Goal: Information Seeking & Learning: Learn about a topic

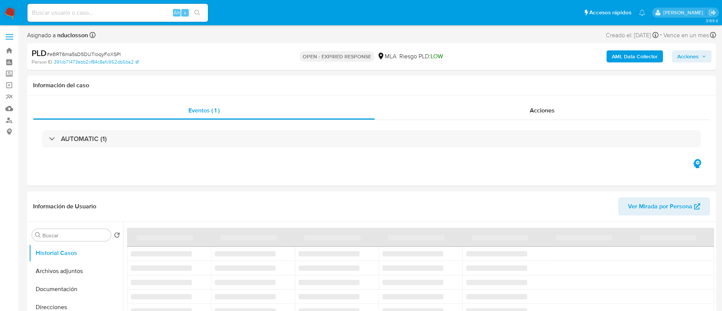
select select "10"
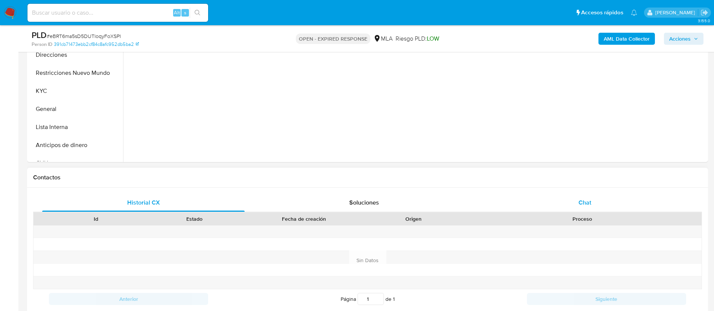
click at [572, 205] on div "Chat" at bounding box center [584, 203] width 202 height 18
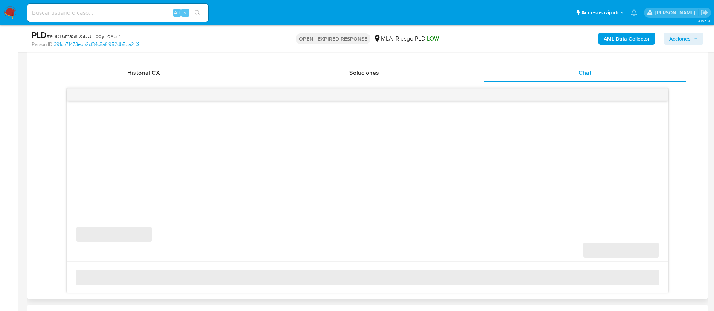
scroll to position [339, 0]
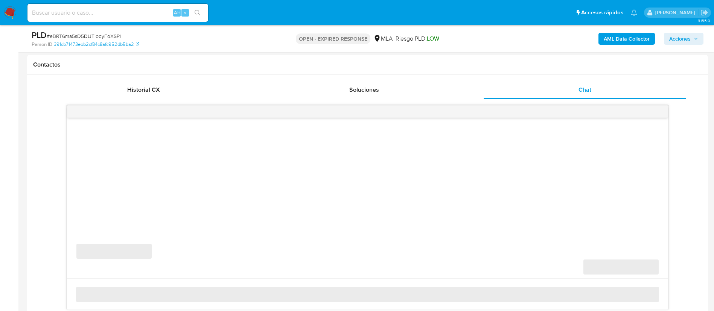
click at [81, 14] on input at bounding box center [117, 13] width 181 height 10
paste input "4krdC3KBYn85BETtCA6vbltT"
type input "4krdC3KBYn85BETtCA6vbltT"
click at [202, 11] on button "search-icon" at bounding box center [197, 13] width 15 height 11
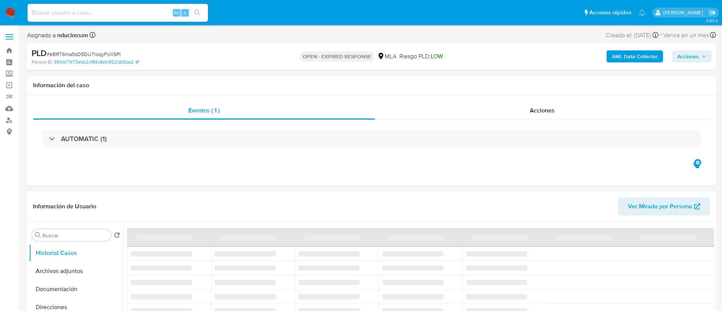
select select "10"
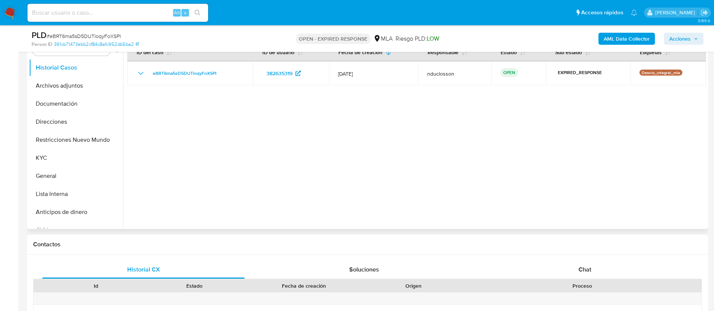
scroll to position [169, 0]
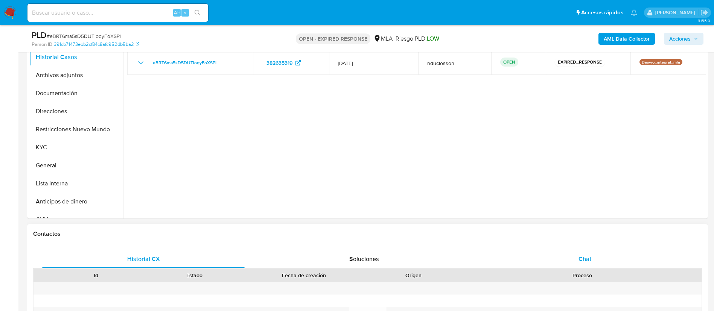
click at [564, 254] on div "Chat" at bounding box center [584, 259] width 202 height 18
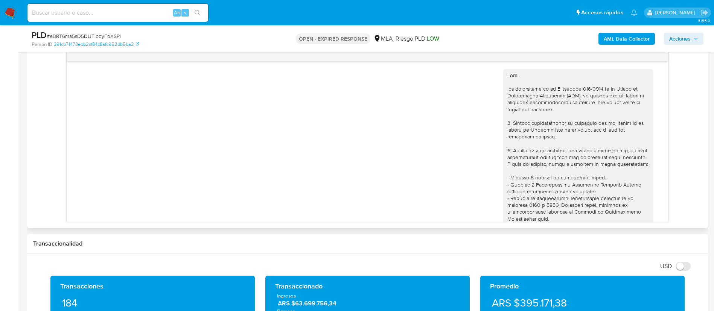
scroll to position [0, 0]
click at [109, 10] on input at bounding box center [117, 13] width 181 height 10
paste input "4krdC3KBYn85BETtCA6vbltT"
type input "4krdC3KBYn85BETtCA6vbltT"
click at [193, 10] on button "search-icon" at bounding box center [197, 13] width 15 height 11
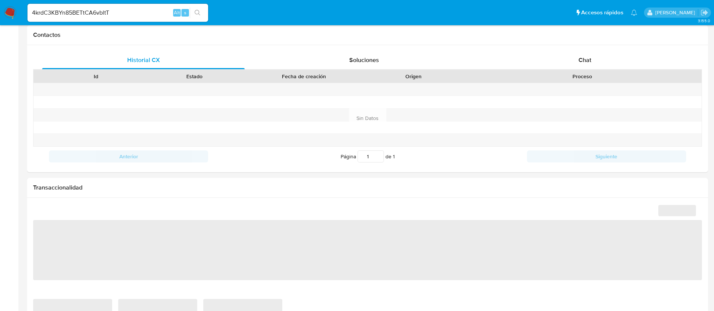
select select "10"
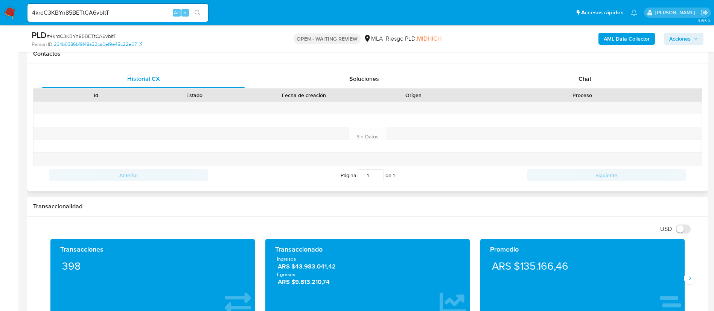
scroll to position [339, 0]
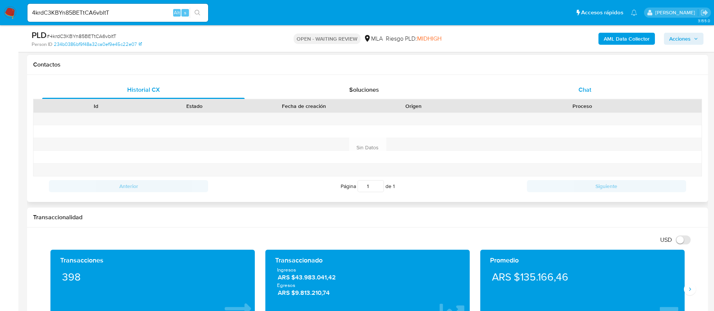
click at [575, 85] on div "Chat" at bounding box center [584, 90] width 202 height 18
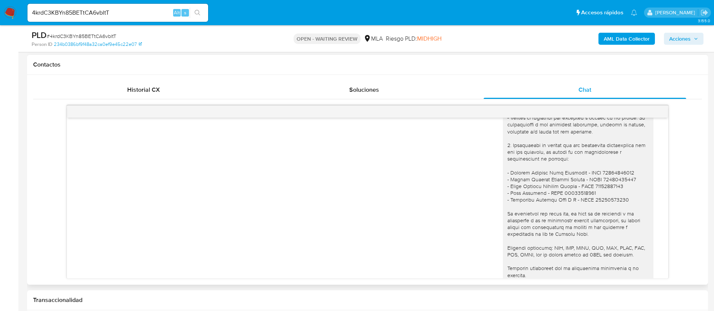
scroll to position [724, 0]
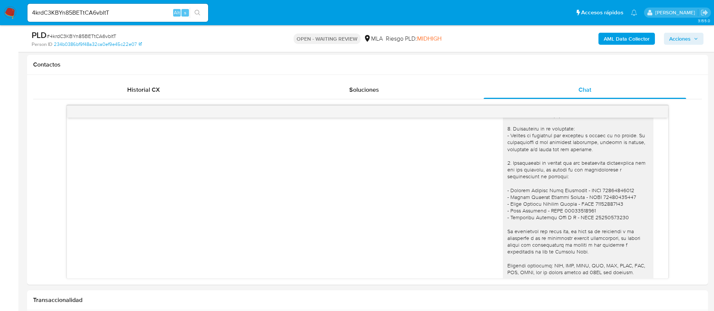
click at [92, 13] on input "4krdC3KBYn85BETtCA6vbltT" at bounding box center [117, 13] width 181 height 10
paste input "ptopuQdt8DBS05D9P62JHtzI"
type input "ptopuQdt8DBS05D9P62JHtzI"
click at [201, 17] on button "search-icon" at bounding box center [197, 13] width 15 height 11
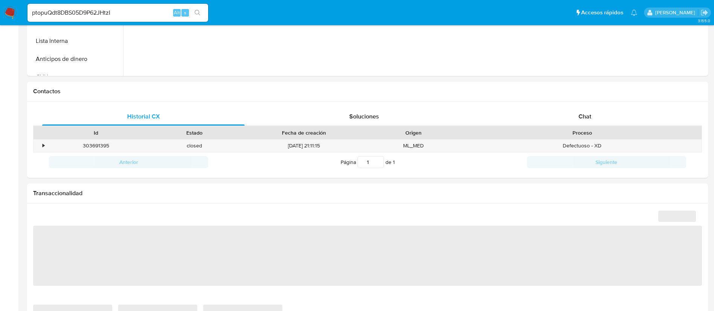
select select "10"
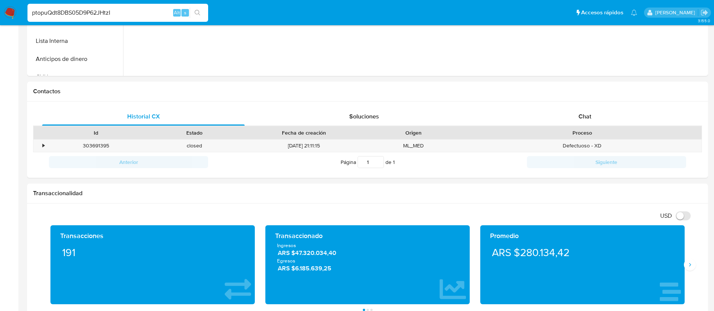
click at [95, 16] on input "ptopuQdt8DBS05D9P62JHtzI" at bounding box center [117, 13] width 181 height 10
click at [194, 10] on icon "search-icon" at bounding box center [197, 13] width 6 height 6
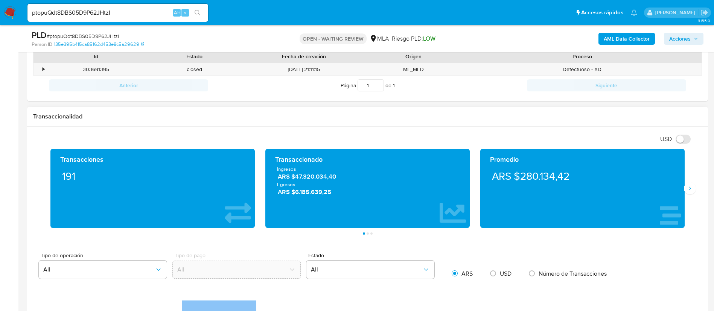
scroll to position [339, 0]
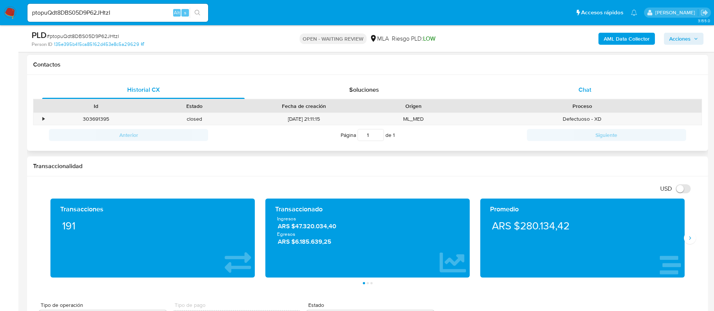
click at [576, 87] on div "Chat" at bounding box center [584, 90] width 202 height 18
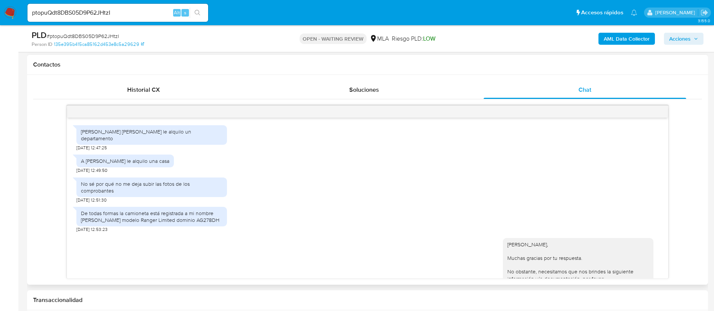
scroll to position [527, 0]
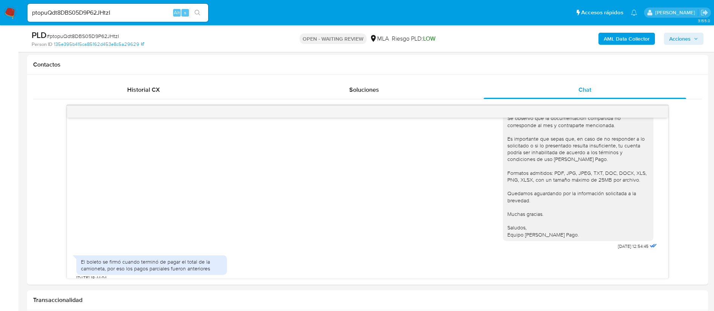
click at [91, 15] on input "ptopuQdt8DBS05D9P62JHtzI" at bounding box center [117, 13] width 181 height 10
click at [199, 12] on icon "search-icon" at bounding box center [197, 13] width 6 height 6
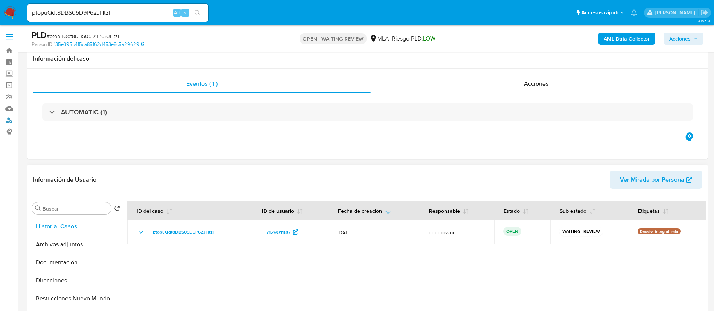
scroll to position [113, 0]
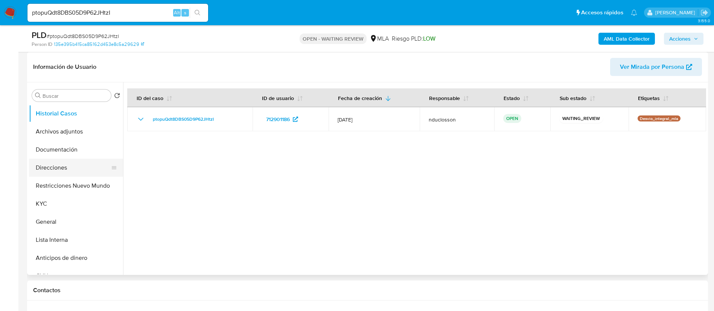
click at [64, 167] on button "Direcciones" at bounding box center [73, 168] width 88 height 18
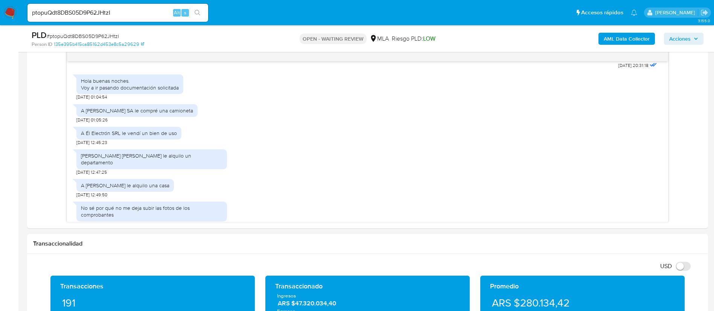
scroll to position [339, 0]
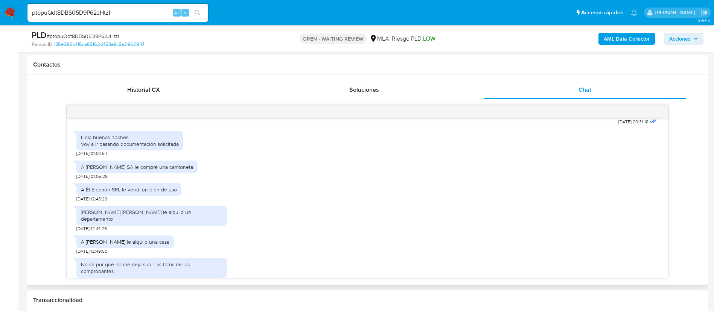
click at [679, 180] on div "17/07/2025 19:55:49 JPEG JPEG IMG_3780.jpeg JPEG JPEG IMG_3779.jpeg JPEG JPEG I…" at bounding box center [367, 191] width 669 height 173
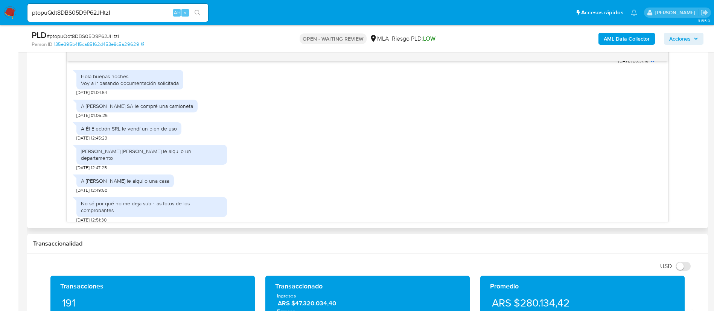
scroll to position [730, 0]
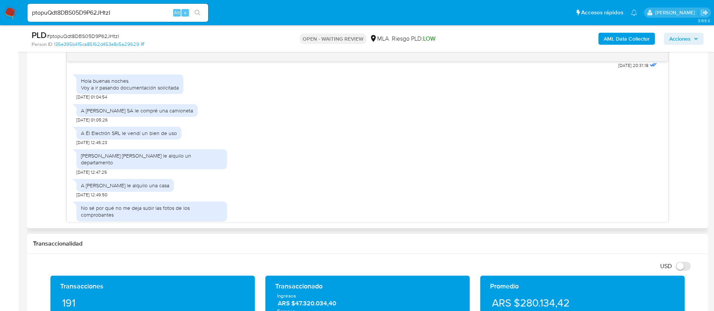
click at [129, 114] on div "A Guillermo Simone SA le compré una camioneta" at bounding box center [137, 110] width 112 height 7
copy div "A Guillermo Simone SA le compré una camioneta"
click at [154, 140] on div "A Él Electrón SRL le vendí un bien de uso" at bounding box center [128, 133] width 105 height 13
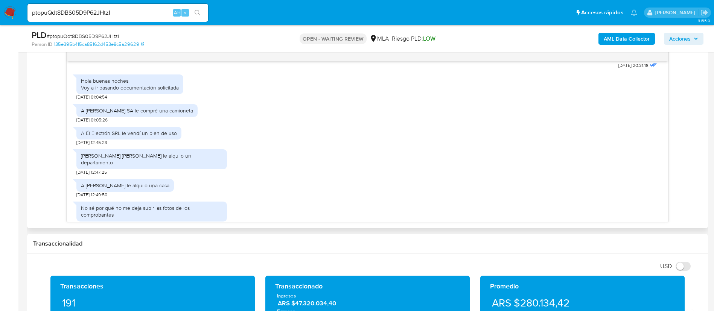
click at [154, 137] on div "A Él Electrón SRL le vendí un bien de uso" at bounding box center [129, 133] width 96 height 7
copy div "A Él Electrón SRL le vendí un bien de uso"
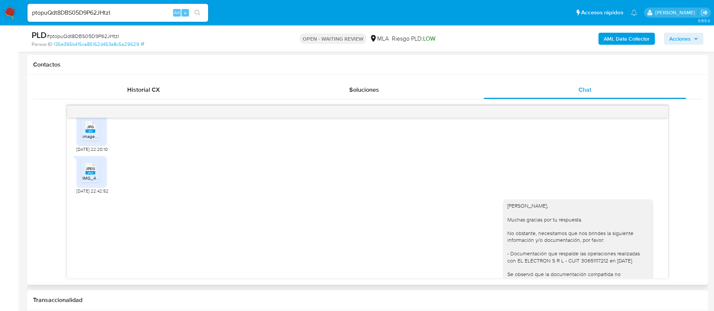
scroll to position [1125, 0]
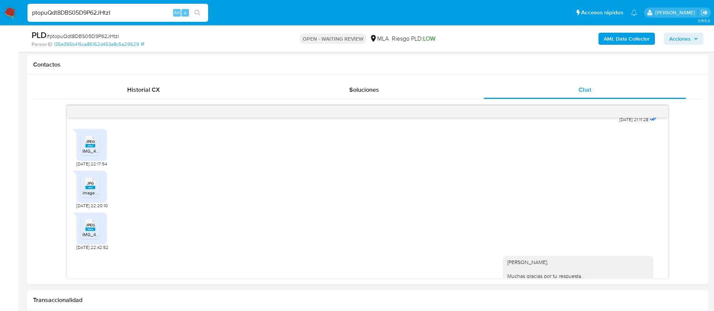
click at [71, 14] on input "ptopuQdt8DBS05D9P62JHtzI" at bounding box center [117, 13] width 181 height 10
paste input "zuqE4tD4UO7cZECSXPGUNrnV"
type input "zuqE4tD4UO7cZECSXPGUNrnV"
click at [200, 8] on button "search-icon" at bounding box center [197, 13] width 15 height 11
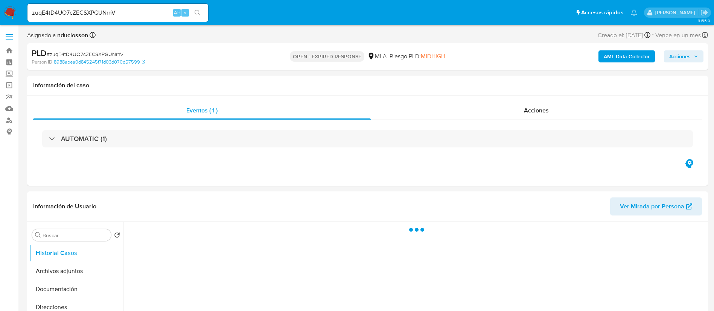
select select "10"
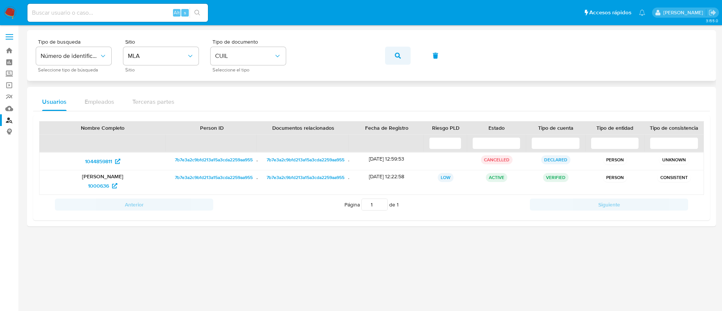
click at [398, 52] on span "button" at bounding box center [398, 55] width 6 height 17
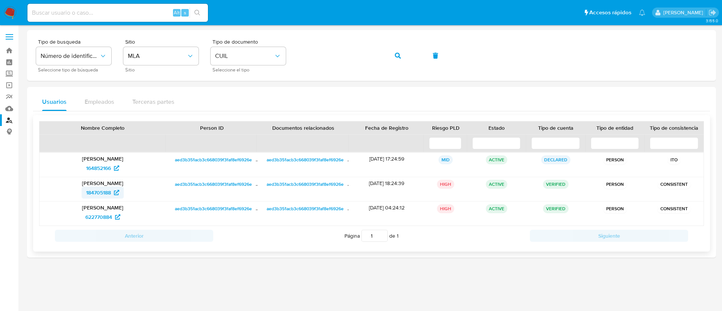
click at [101, 194] on span "184705188" at bounding box center [98, 193] width 25 height 12
click at [400, 59] on span "button" at bounding box center [398, 55] width 6 height 17
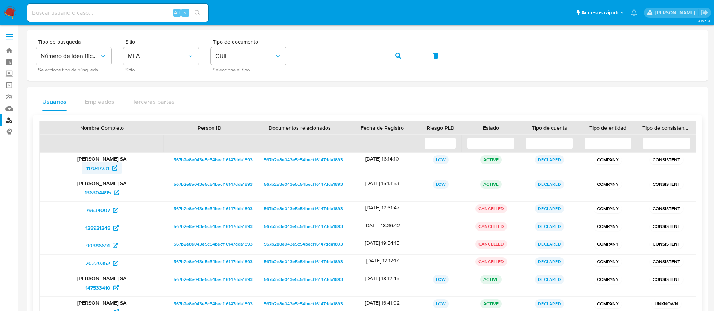
click at [97, 168] on span "117047731" at bounding box center [97, 168] width 23 height 12
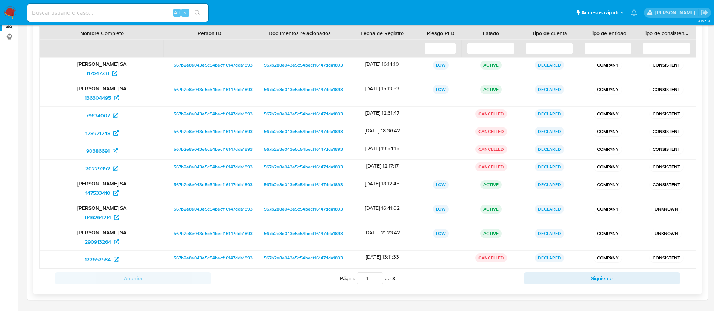
click at [378, 280] on input "1" at bounding box center [370, 278] width 26 height 12
click at [378, 275] on input "2" at bounding box center [370, 278] width 26 height 12
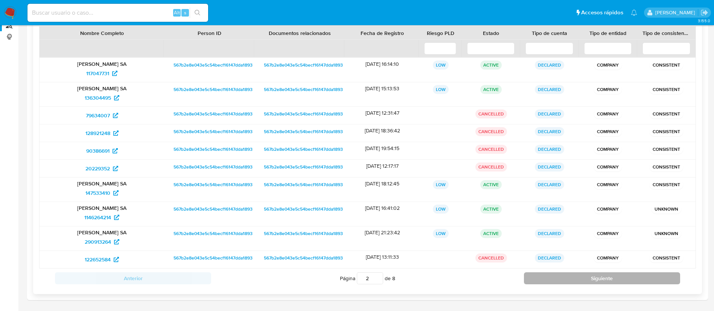
click at [596, 279] on button "Siguiente" at bounding box center [602, 278] width 156 height 12
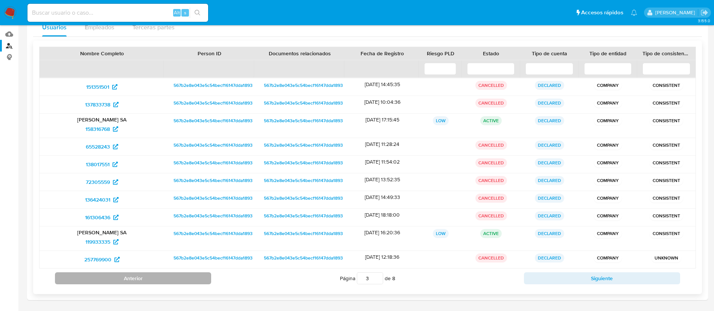
click at [208, 272] on button "Anterior" at bounding box center [133, 278] width 156 height 12
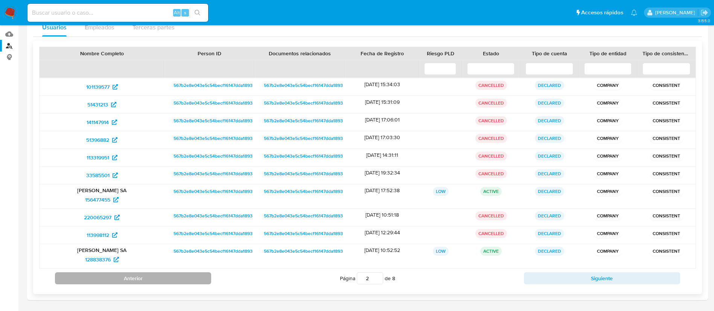
click at [208, 272] on button "Anterior" at bounding box center [133, 278] width 156 height 12
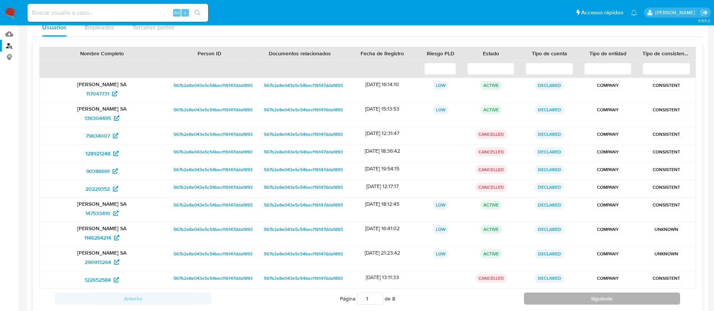
click at [579, 296] on button "Siguiente" at bounding box center [602, 299] width 156 height 12
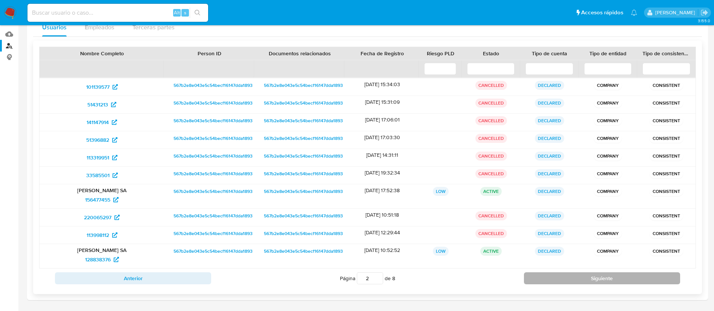
click at [579, 280] on button "Siguiente" at bounding box center [602, 278] width 156 height 12
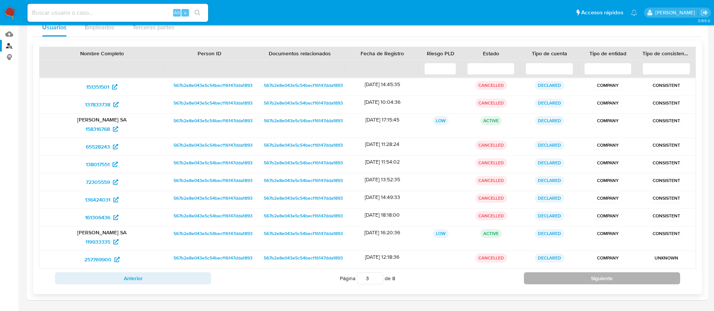
click at [579, 280] on button "Siguiente" at bounding box center [602, 278] width 156 height 12
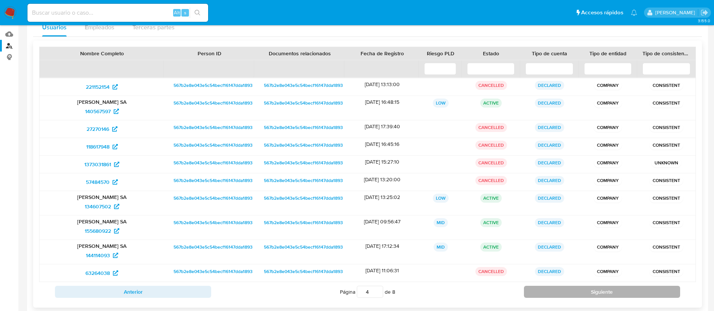
click at [577, 293] on button "Siguiente" at bounding box center [602, 292] width 156 height 12
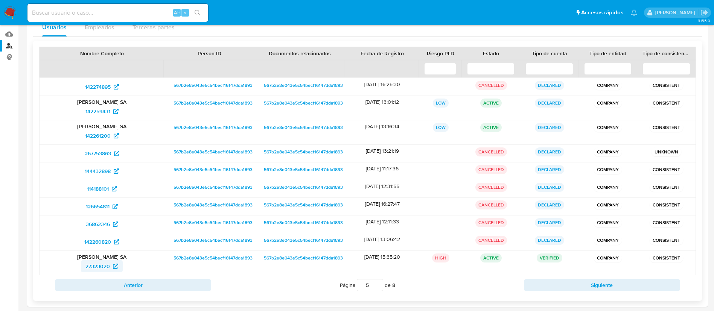
click at [96, 269] on span "27323020" at bounding box center [97, 266] width 24 height 12
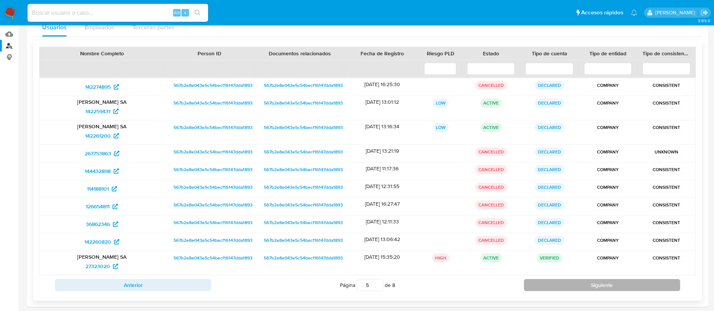
click at [545, 282] on button "Siguiente" at bounding box center [602, 285] width 156 height 12
type input "6"
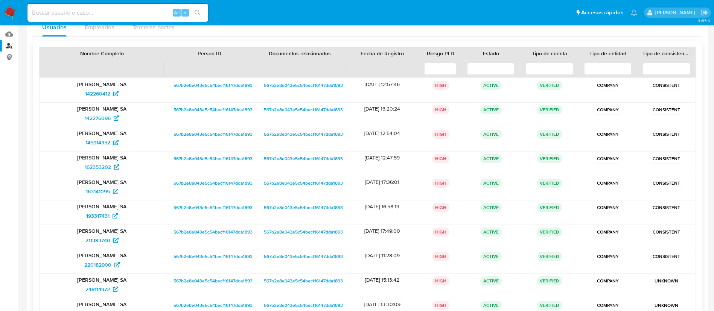
scroll to position [129, 0]
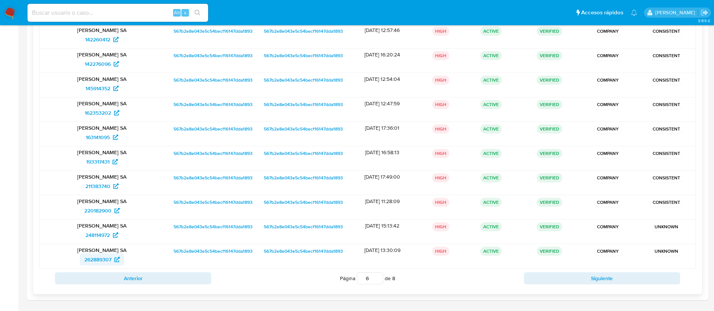
click at [98, 260] on span "262889307" at bounding box center [97, 260] width 27 height 12
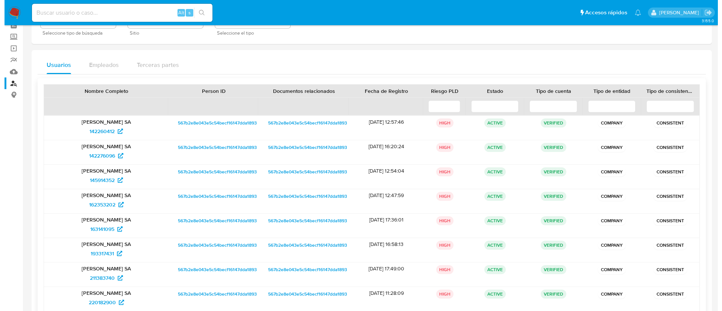
scroll to position [0, 0]
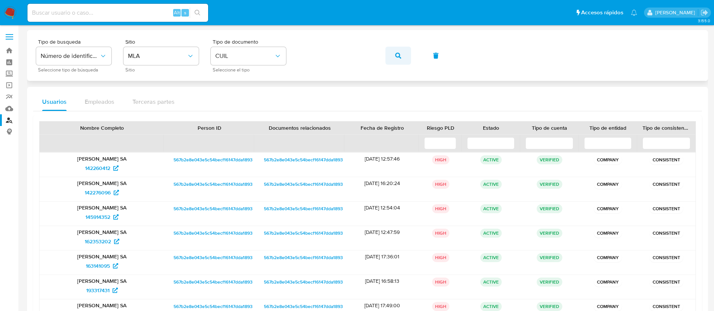
click at [397, 58] on span "button" at bounding box center [398, 55] width 6 height 17
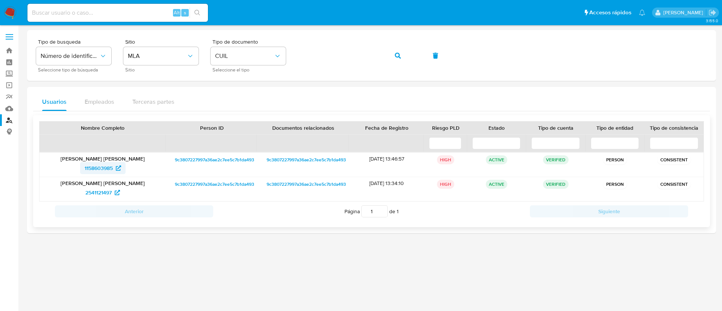
click at [91, 169] on span "1158603985" at bounding box center [99, 168] width 28 height 12
click at [398, 54] on icon "button" at bounding box center [398, 56] width 6 height 6
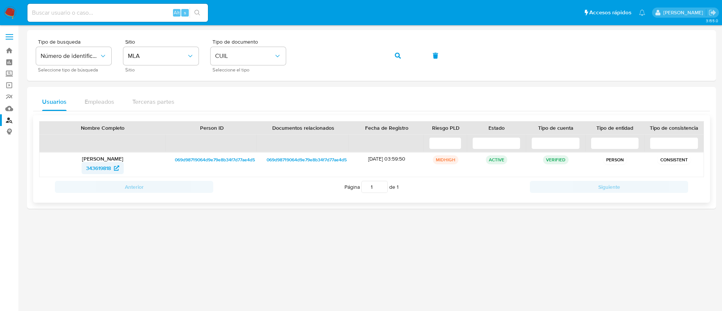
click at [101, 166] on span "343619818" at bounding box center [98, 168] width 25 height 12
click at [392, 57] on button "button" at bounding box center [398, 56] width 26 height 18
click at [105, 166] on span "278420493" at bounding box center [98, 168] width 27 height 12
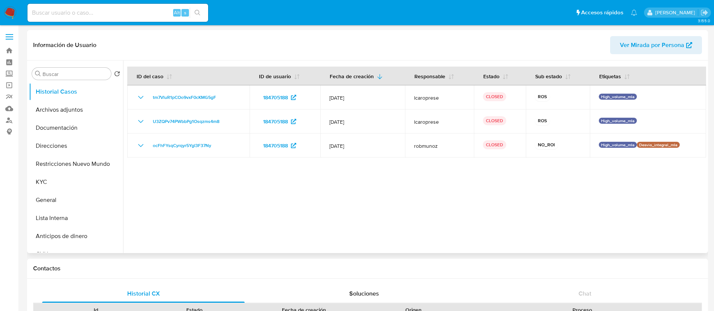
select select "10"
click at [66, 112] on button "Archivos adjuntos" at bounding box center [73, 110] width 88 height 18
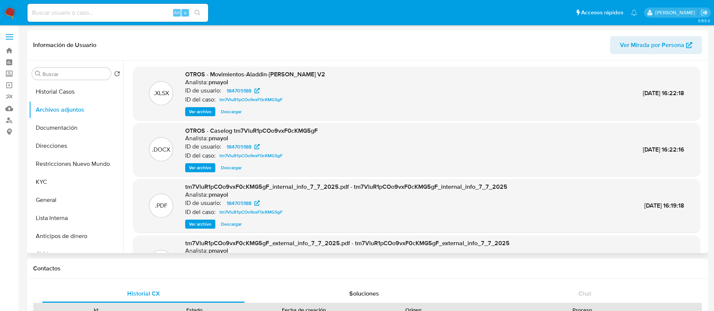
click at [202, 167] on span "Ver archivo" at bounding box center [200, 168] width 23 height 8
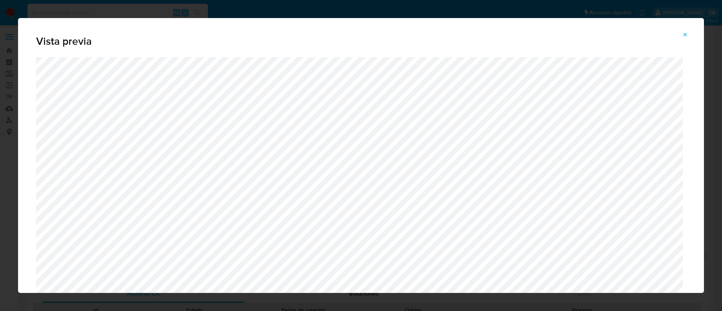
click at [15, 96] on div "Vista previa" at bounding box center [361, 155] width 722 height 311
drag, startPoint x: 251, startPoint y: 13, endPoint x: 311, endPoint y: 18, distance: 61.1
click at [256, 13] on div "Vista previa" at bounding box center [361, 155] width 722 height 311
click at [687, 37] on icon "Attachment preview" at bounding box center [685, 35] width 6 height 6
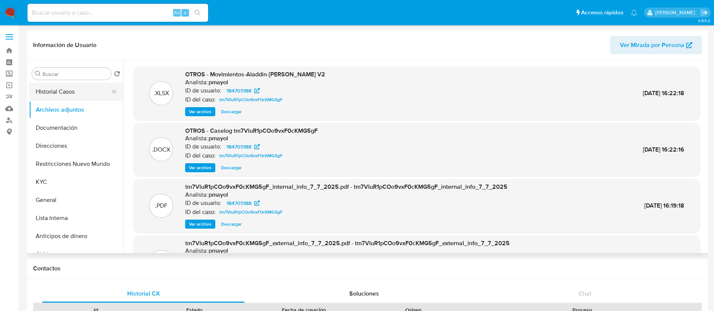
click at [59, 84] on button "Historial Casos" at bounding box center [73, 92] width 88 height 18
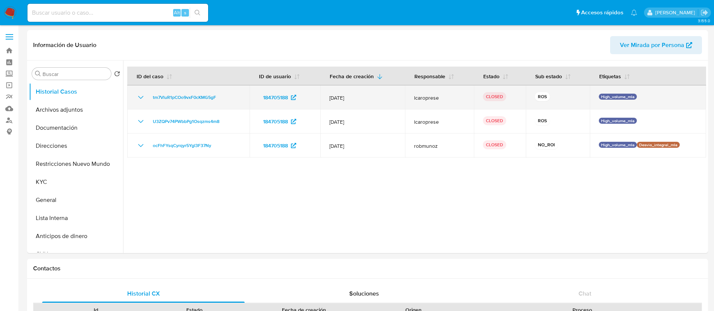
click at [142, 95] on icon "Mostrar/Ocultar" at bounding box center [140, 97] width 9 height 9
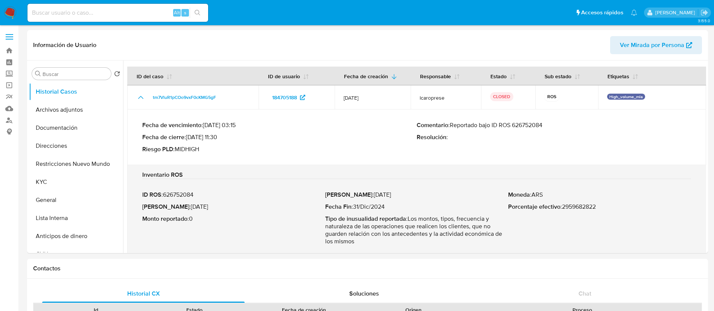
click at [181, 191] on p "ID ROS : 626752084" at bounding box center [233, 195] width 183 height 8
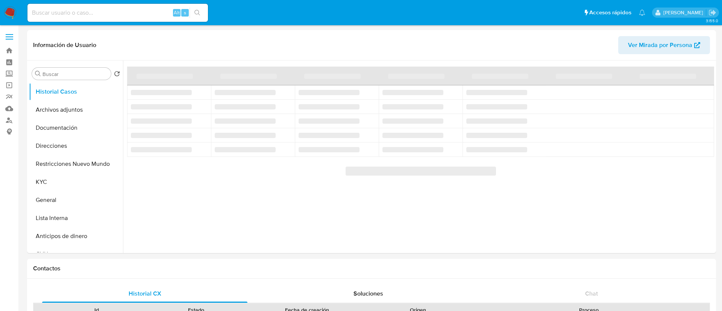
select select "10"
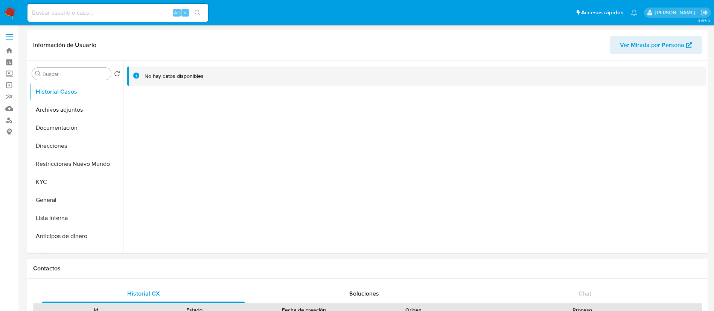
select select "10"
click at [78, 116] on button "Archivos adjuntos" at bounding box center [73, 110] width 88 height 18
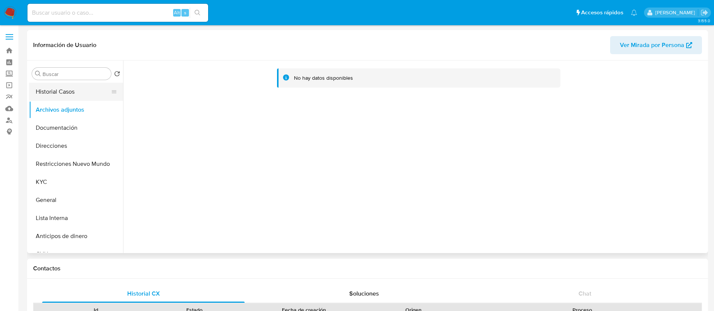
click at [72, 91] on button "Historial Casos" at bounding box center [73, 92] width 88 height 18
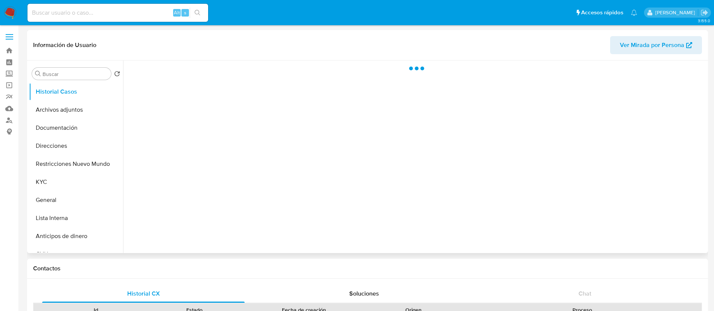
click at [665, 49] on span "Ver Mirada por Persona" at bounding box center [652, 45] width 64 height 18
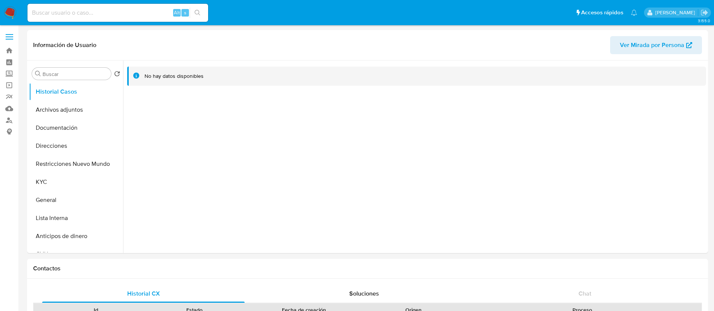
select select "10"
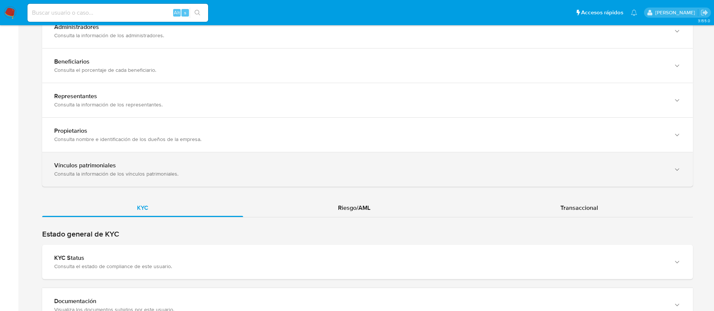
scroll to position [621, 0]
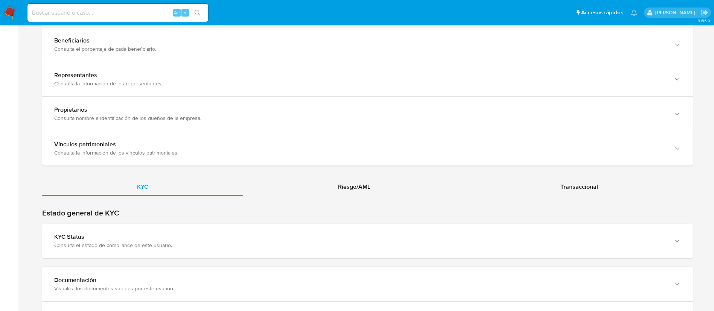
drag, startPoint x: 392, startPoint y: 206, endPoint x: 390, endPoint y: 200, distance: 6.2
click at [392, 203] on div "KYC Riesgo/AML Transaccional" at bounding box center [367, 292] width 650 height 229
click at [385, 185] on div "Riesgo/AML" at bounding box center [354, 187] width 222 height 18
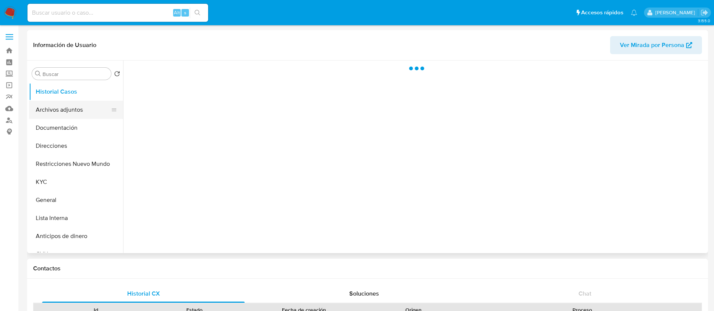
click at [59, 116] on button "Archivos adjuntos" at bounding box center [73, 110] width 88 height 18
select select "10"
click at [72, 91] on button "Historial Casos" at bounding box center [73, 92] width 88 height 18
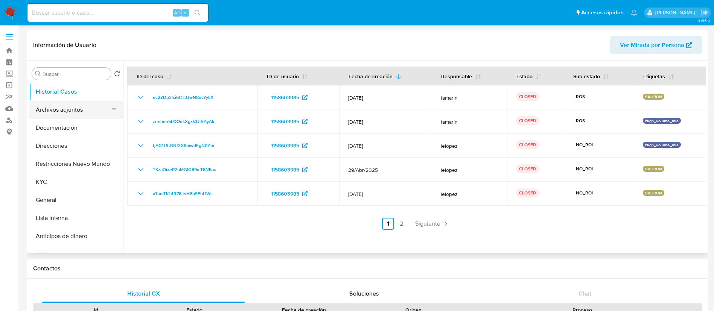
click at [77, 109] on button "Archivos adjuntos" at bounding box center [73, 110] width 88 height 18
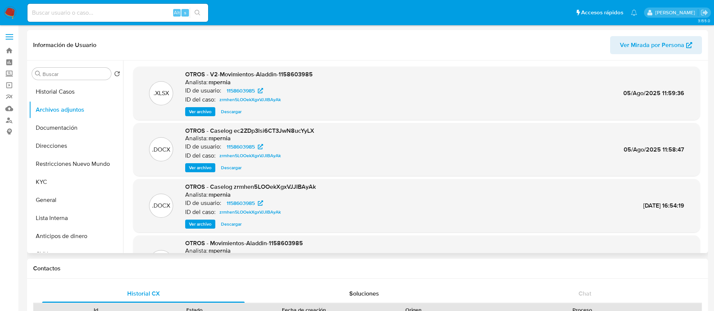
click at [205, 170] on span "Ver archivo" at bounding box center [200, 168] width 23 height 8
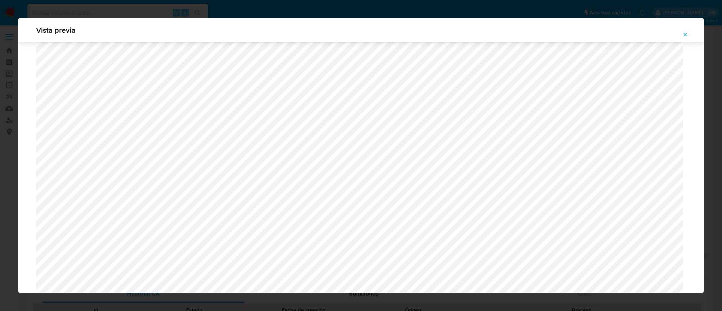
scroll to position [436, 0]
click at [370, 4] on div "Vista previa" at bounding box center [361, 155] width 722 height 311
click at [681, 32] on button "Attachment preview" at bounding box center [685, 35] width 17 height 12
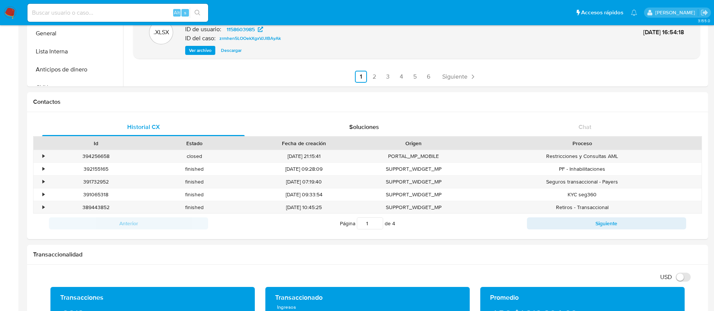
scroll to position [0, 0]
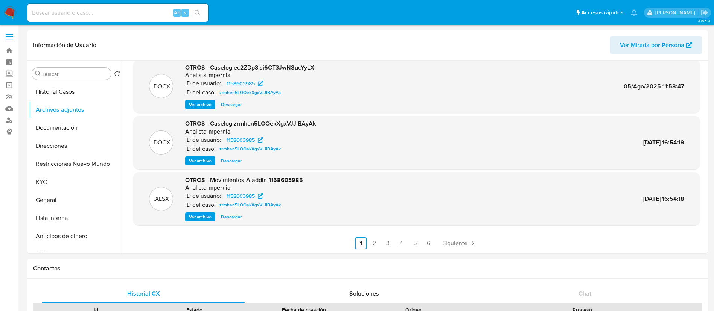
drag, startPoint x: 70, startPoint y: 88, endPoint x: 125, endPoint y: 46, distance: 68.9
click at [125, 46] on div "Información de Usuario Ver Mirada por Persona Buscar Volver al orden por defect…" at bounding box center [367, 141] width 681 height 223
click at [84, 90] on button "Historial Casos" at bounding box center [73, 92] width 88 height 18
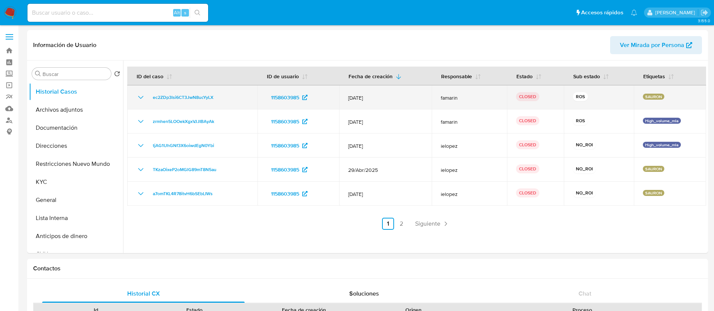
click at [139, 93] on icon "Mostrar/Ocultar" at bounding box center [140, 97] width 9 height 9
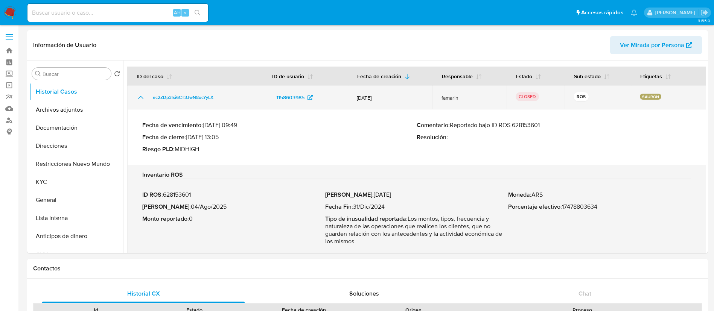
click at [141, 95] on icon "Mostrar/Ocultar" at bounding box center [140, 97] width 9 height 9
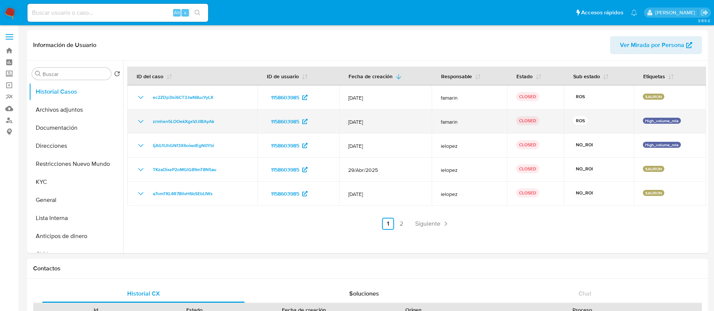
click at [140, 121] on icon "Mostrar/Ocultar" at bounding box center [140, 121] width 9 height 9
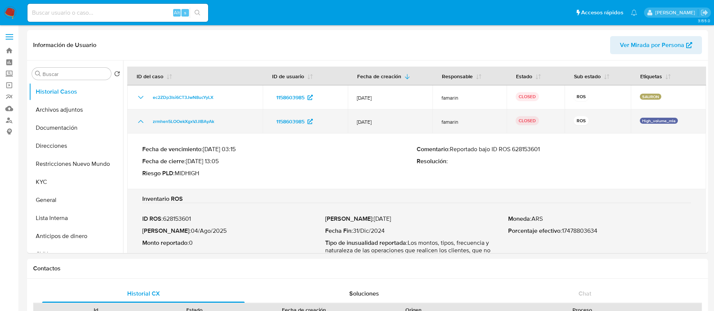
click at [140, 121] on icon "Mostrar/Ocultar" at bounding box center [140, 121] width 5 height 3
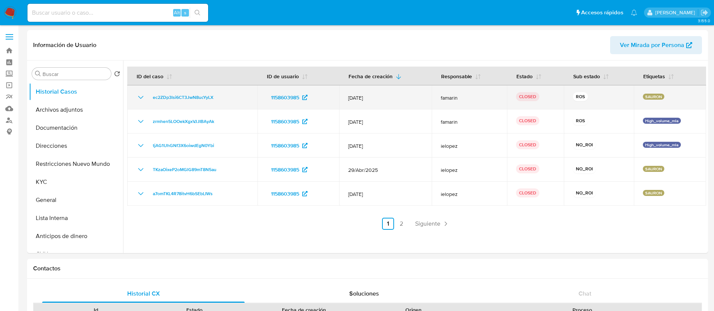
click at [140, 95] on icon "Mostrar/Ocultar" at bounding box center [140, 97] width 9 height 9
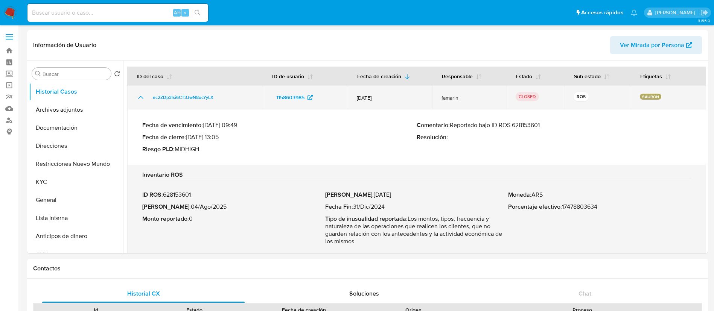
click at [140, 95] on icon "Mostrar/Ocultar" at bounding box center [140, 97] width 9 height 9
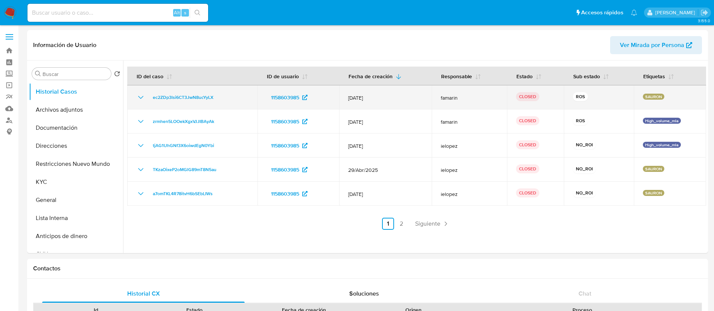
click at [140, 95] on icon "Mostrar/Ocultar" at bounding box center [140, 97] width 9 height 9
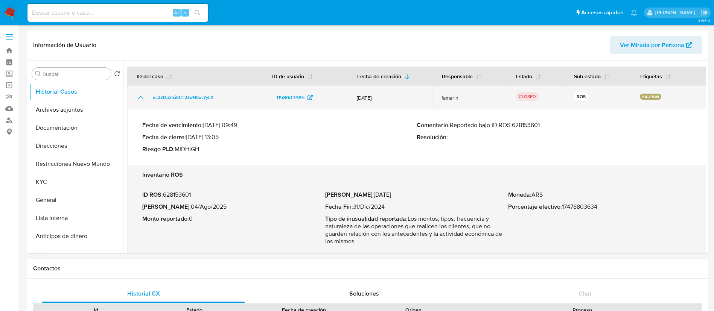
click at [140, 95] on icon "Mostrar/Ocultar" at bounding box center [140, 97] width 9 height 9
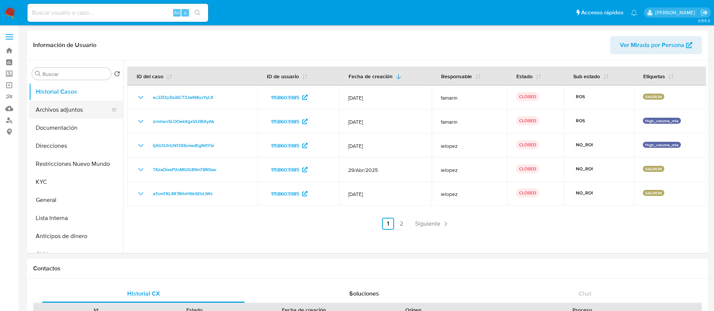
click at [81, 108] on button "Archivos adjuntos" at bounding box center [73, 110] width 88 height 18
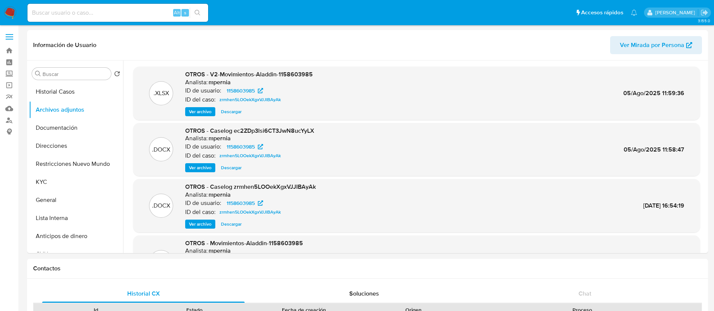
click at [204, 168] on span "Ver archivo" at bounding box center [200, 168] width 23 height 8
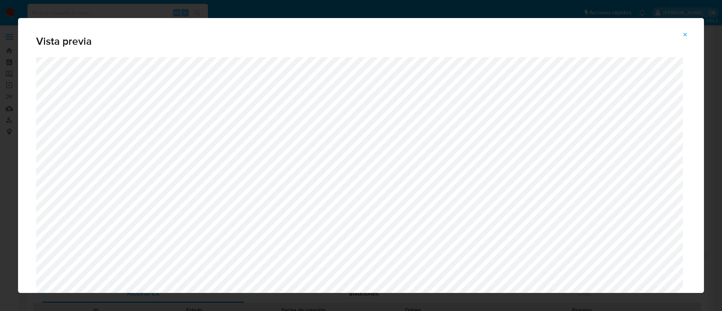
click at [14, 100] on div "Vista previa" at bounding box center [361, 155] width 722 height 311
click at [682, 35] on button "Attachment preview" at bounding box center [685, 35] width 17 height 12
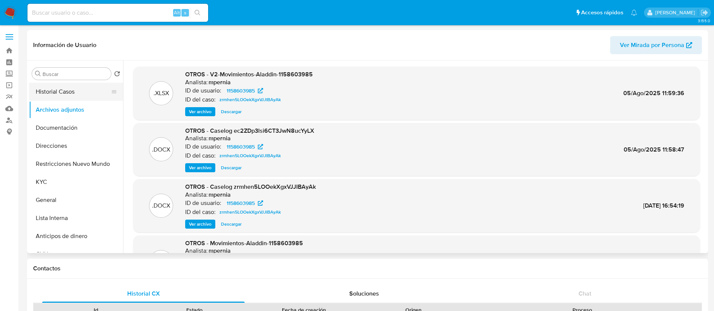
click at [79, 96] on button "Historial Casos" at bounding box center [73, 92] width 88 height 18
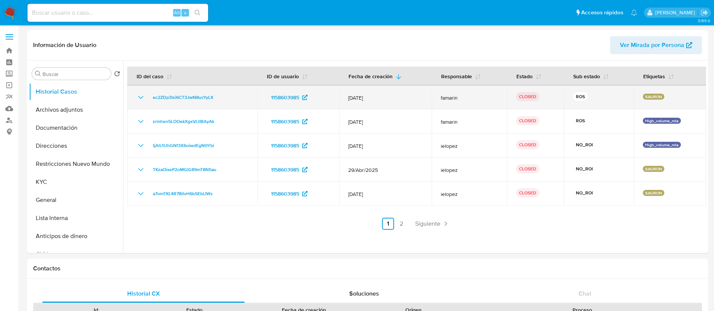
click at [140, 99] on icon "Mostrar/Ocultar" at bounding box center [140, 97] width 9 height 9
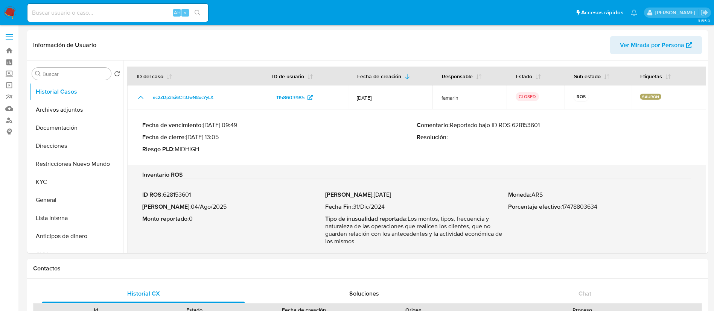
click at [191, 191] on p "ID ROS : 628153601" at bounding box center [233, 195] width 183 height 8
click at [59, 103] on button "Archivos adjuntos" at bounding box center [73, 110] width 88 height 18
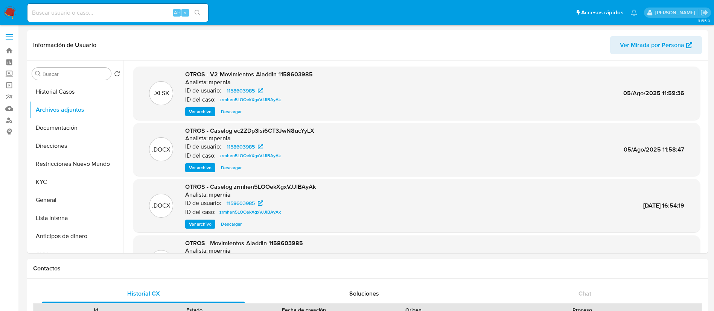
click at [196, 169] on span "Ver archivo" at bounding box center [200, 168] width 23 height 8
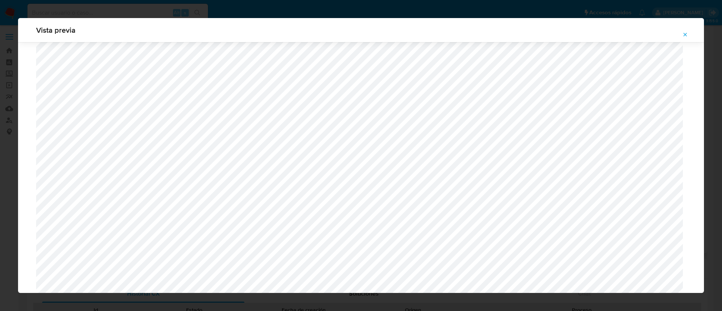
scroll to position [775, 0]
drag, startPoint x: 488, startPoint y: 8, endPoint x: 476, endPoint y: 2, distance: 13.8
click at [487, 8] on div "Vista previa" at bounding box center [361, 155] width 722 height 311
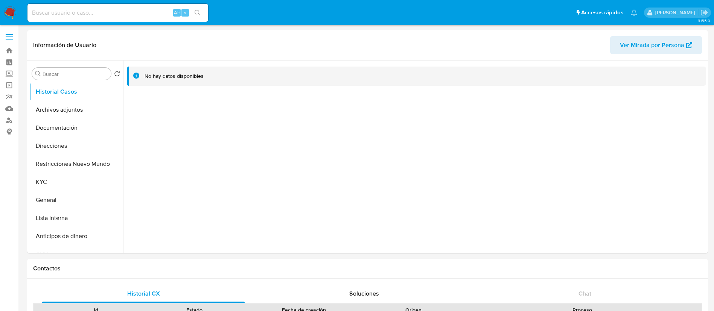
select select "10"
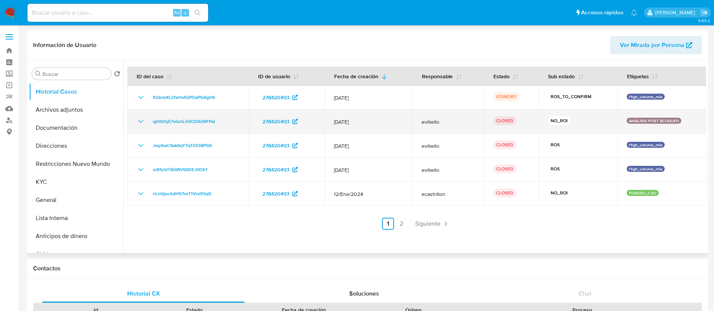
select select "10"
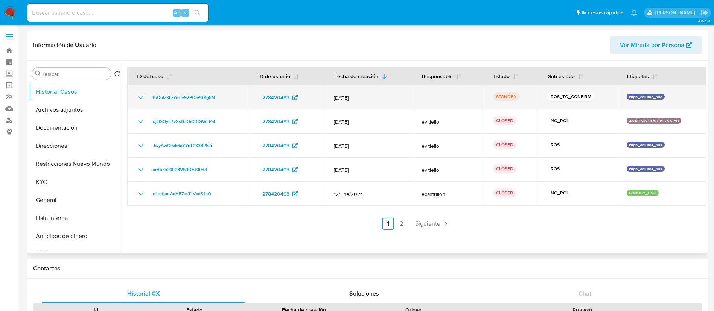
click at [138, 97] on icon "Mostrar/Ocultar" at bounding box center [140, 97] width 9 height 9
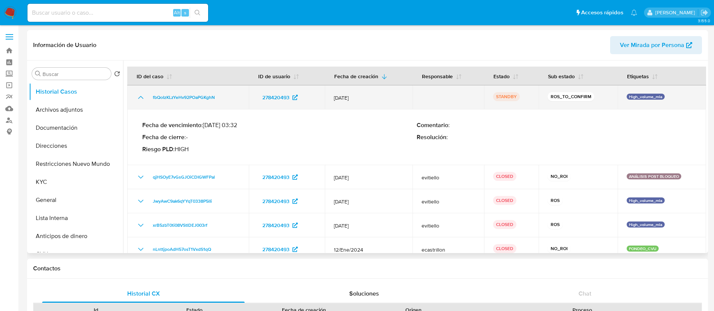
click at [138, 97] on icon "Mostrar/Ocultar" at bounding box center [140, 97] width 9 height 9
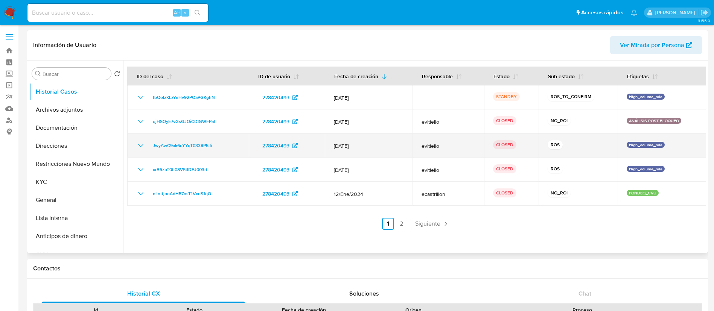
click at [140, 142] on icon "Mostrar/Ocultar" at bounding box center [140, 145] width 9 height 9
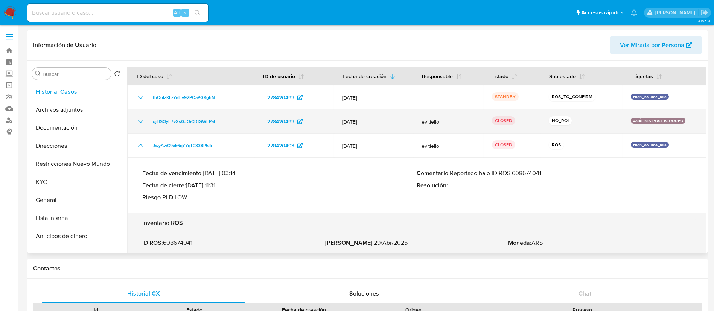
drag, startPoint x: 142, startPoint y: 146, endPoint x: 145, endPoint y: 115, distance: 31.4
click at [145, 115] on tbody "fbQoIzKLzYeHv92POaPGKghN 278420493 [DATE] STANDBY ROS_TO_CONFIRM High_volume_ml…" at bounding box center [416, 219] width 579 height 268
click at [140, 119] on icon "Mostrar/Ocultar" at bounding box center [140, 121] width 9 height 9
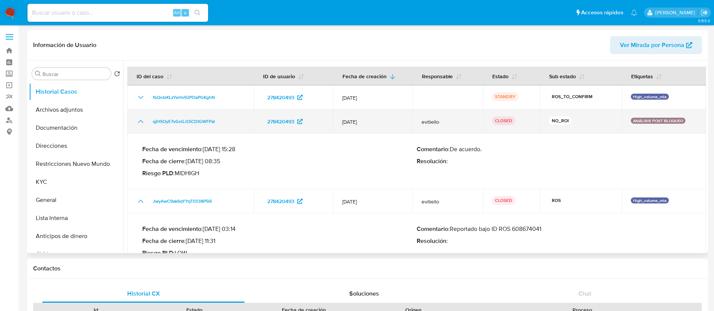
click at [140, 119] on icon "Mostrar/Ocultar" at bounding box center [140, 121] width 9 height 9
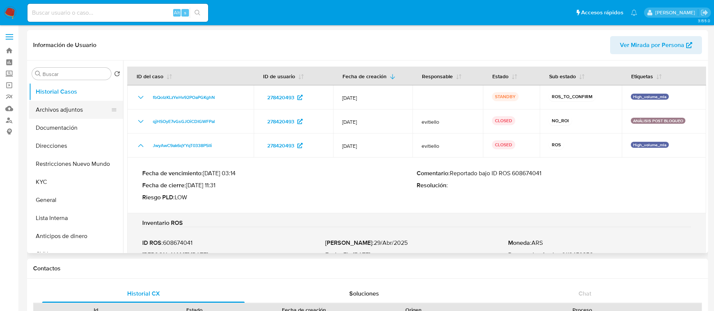
click at [68, 109] on button "Archivos adjuntos" at bounding box center [73, 110] width 88 height 18
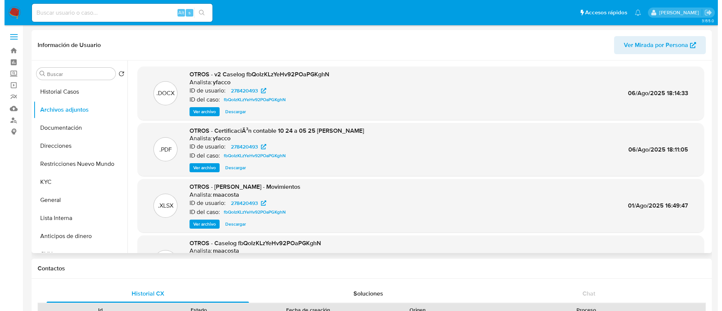
scroll to position [63, 0]
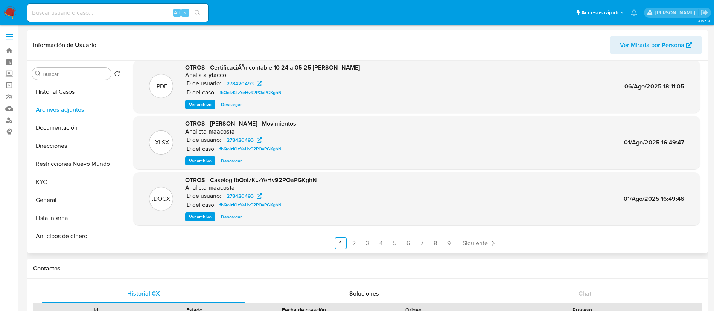
click at [208, 213] on span "Ver archivo" at bounding box center [200, 217] width 23 height 8
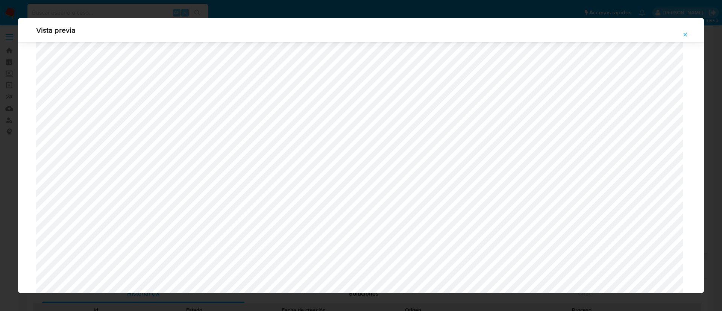
scroll to position [619, 0]
click at [327, 10] on div "Vista previa" at bounding box center [361, 155] width 722 height 311
click at [688, 33] on icon "Attachment preview" at bounding box center [685, 35] width 6 height 6
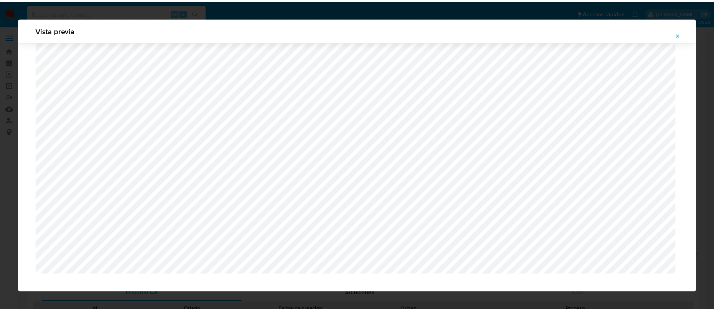
scroll to position [0, 0]
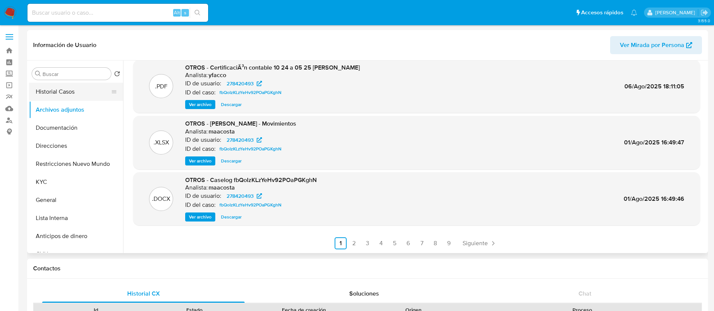
click at [74, 94] on button "Historial Casos" at bounding box center [73, 92] width 88 height 18
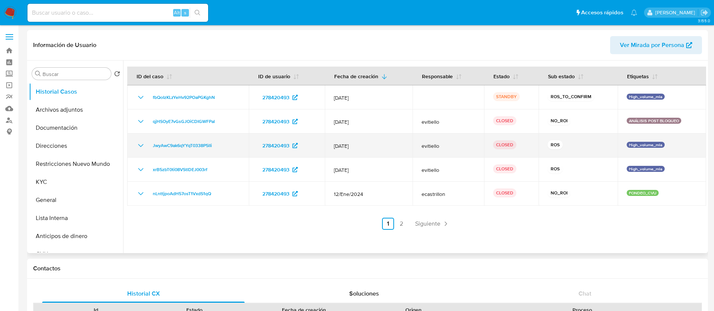
click at [141, 146] on icon "Mostrar/Ocultar" at bounding box center [140, 145] width 5 height 3
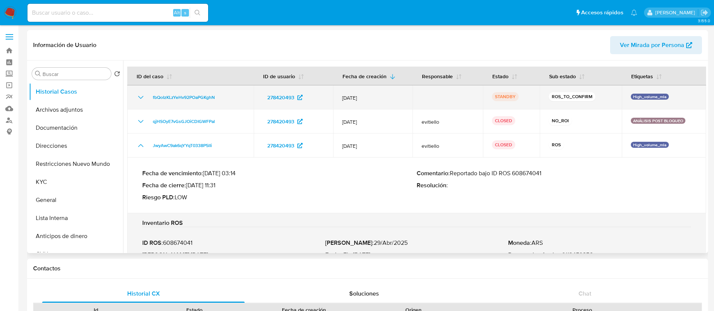
click at [140, 98] on icon "Mostrar/Ocultar" at bounding box center [140, 97] width 9 height 9
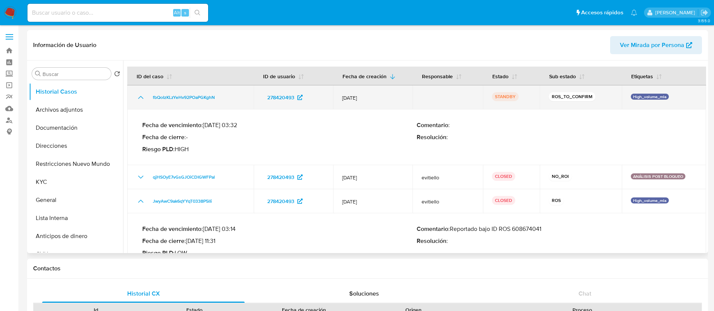
click at [140, 98] on icon "Mostrar/Ocultar" at bounding box center [140, 97] width 9 height 9
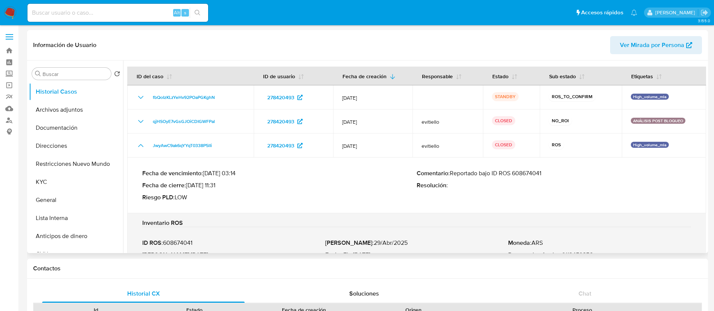
click at [528, 173] on p "Comentario : Reportado bajo ID ROS 608674041" at bounding box center [553, 174] width 274 height 8
click at [49, 107] on button "Archivos adjuntos" at bounding box center [73, 110] width 88 height 18
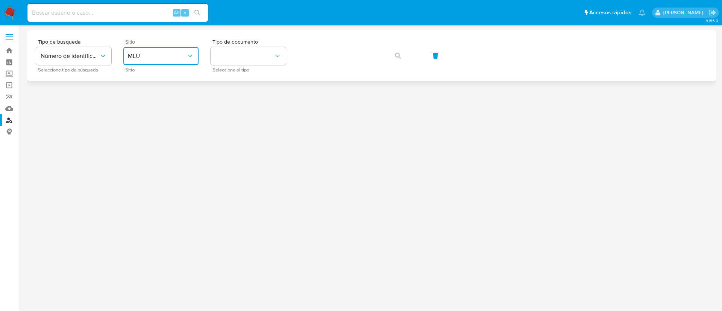
click at [155, 48] on button "MLU" at bounding box center [160, 56] width 75 height 18
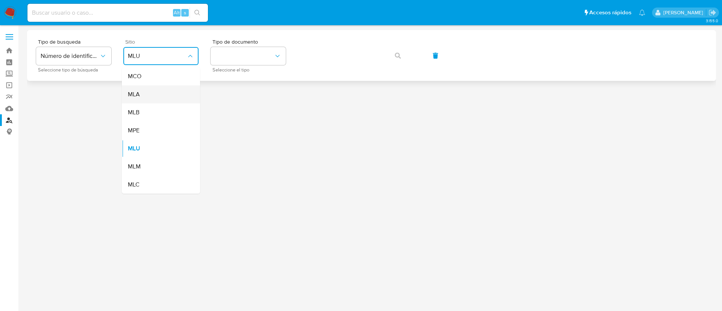
click at [147, 96] on div "MLA" at bounding box center [159, 94] width 62 height 18
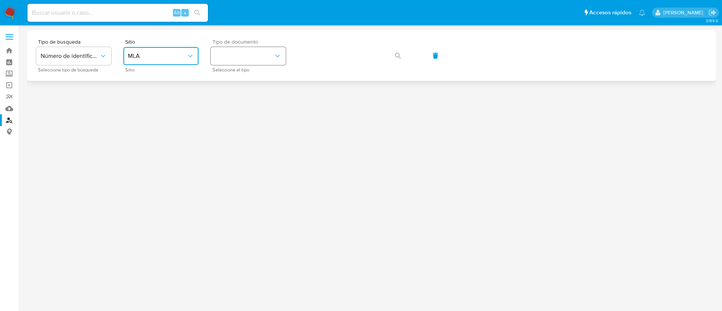
click at [226, 55] on button "identificationType" at bounding box center [248, 56] width 75 height 18
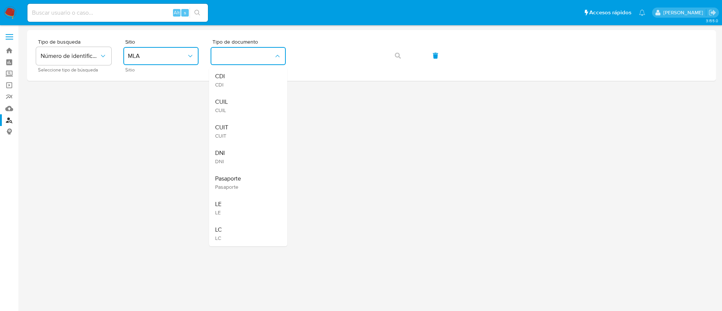
click at [254, 105] on div "CUIL CUIL" at bounding box center [246, 106] width 62 height 26
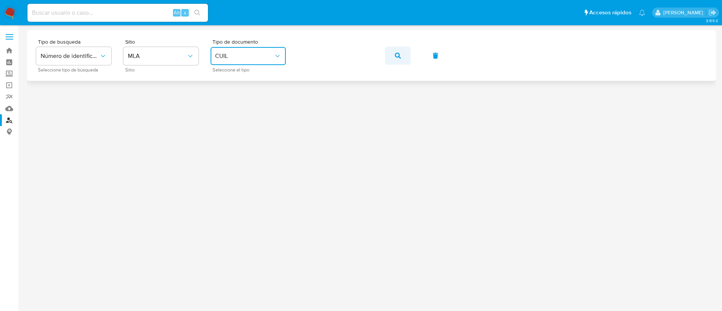
click at [390, 51] on button "button" at bounding box center [398, 56] width 26 height 18
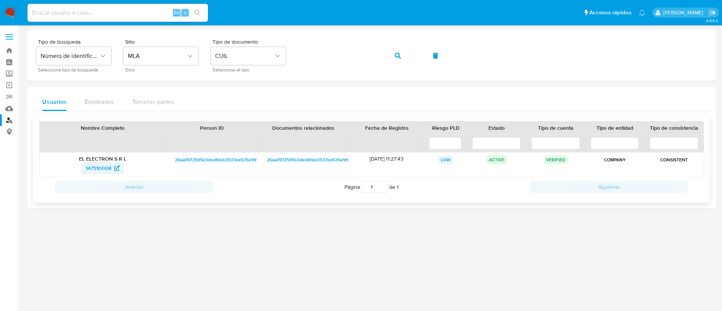
click at [94, 170] on span "147510008" at bounding box center [99, 168] width 26 height 12
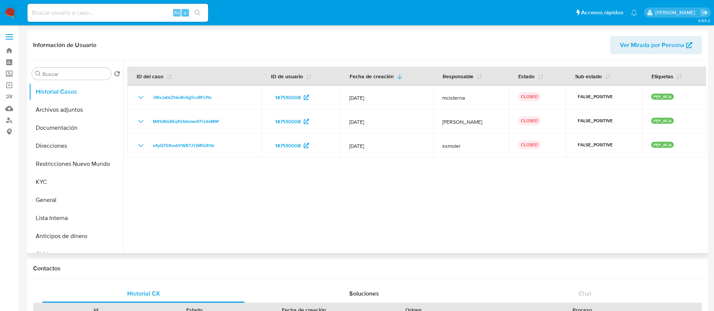
select select "10"
click at [79, 178] on button "KYC" at bounding box center [73, 182] width 88 height 18
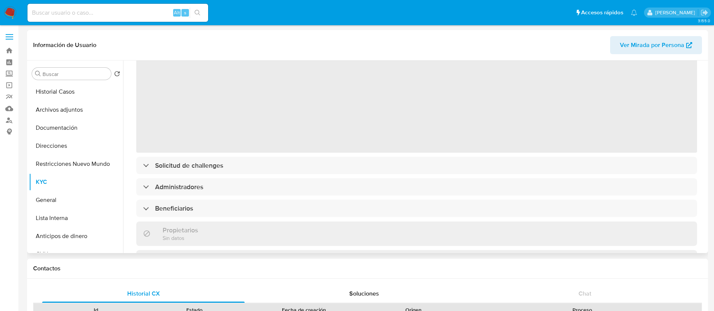
scroll to position [56, 0]
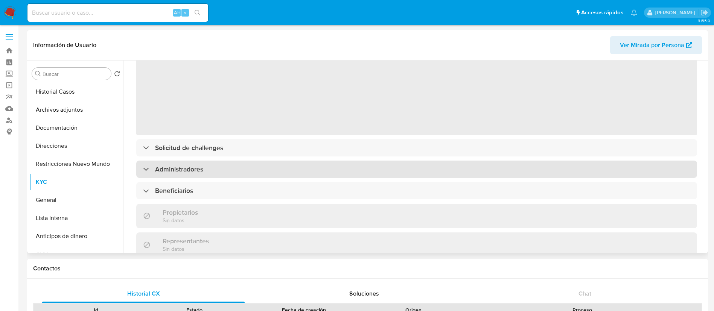
click at [193, 168] on div "‌ Solicitud de challenges Administradores Beneficiarios Propietarios Sin datos …" at bounding box center [416, 248] width 561 height 416
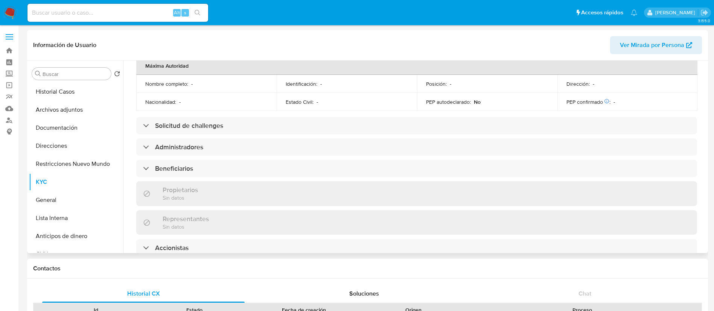
scroll to position [339, 0]
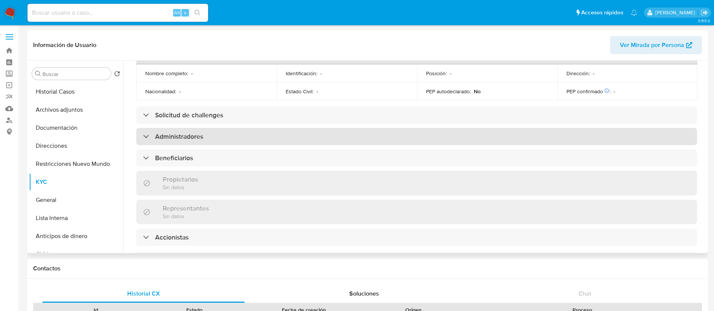
click at [166, 132] on h3 "Administradores" at bounding box center [179, 136] width 48 height 8
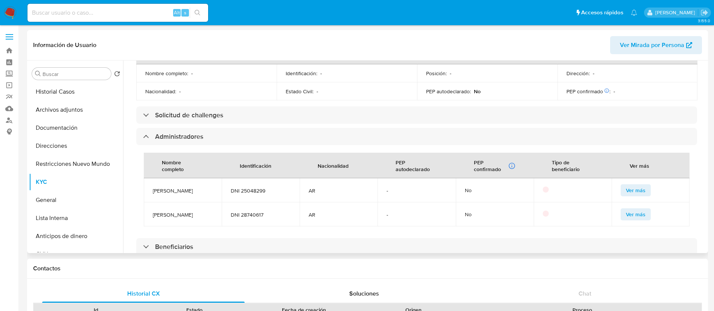
scroll to position [395, 0]
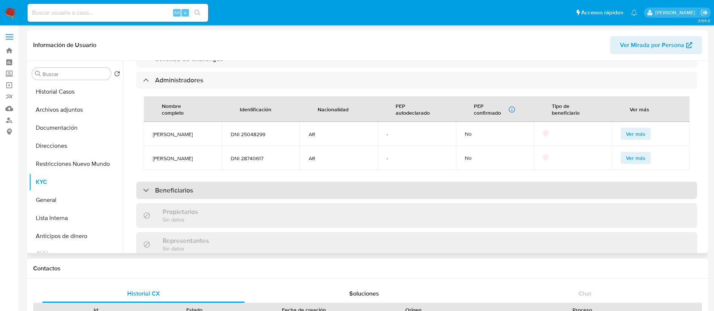
click at [178, 186] on h3 "Beneficiarios" at bounding box center [174, 190] width 38 height 8
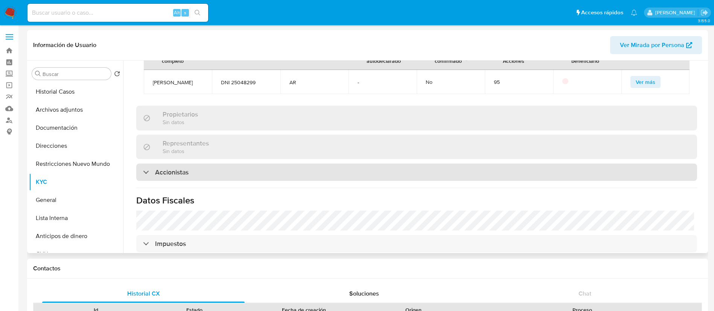
scroll to position [564, 0]
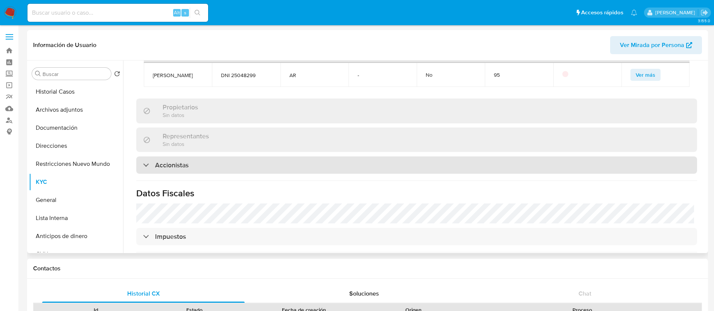
click at [200, 156] on div "Accionistas" at bounding box center [416, 164] width 561 height 17
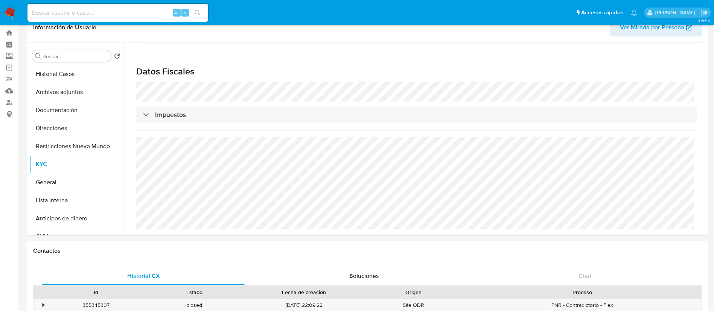
scroll to position [0, 0]
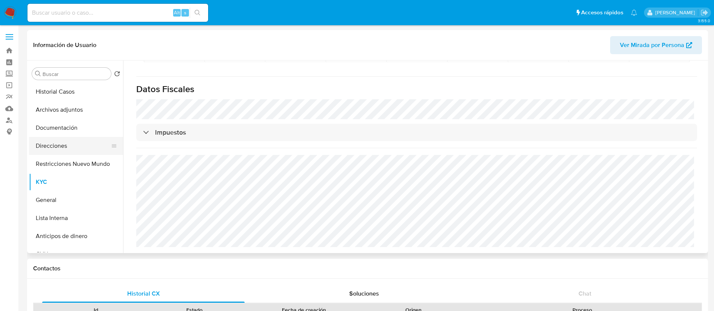
click at [70, 144] on button "Direcciones" at bounding box center [73, 146] width 88 height 18
